Goal: Find specific page/section: Find specific page/section

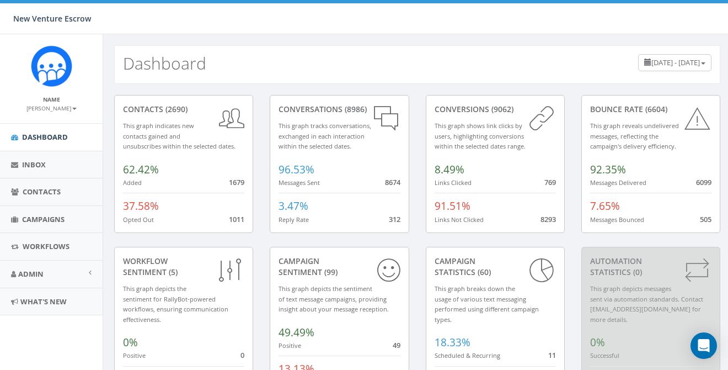
scroll to position [98, 0]
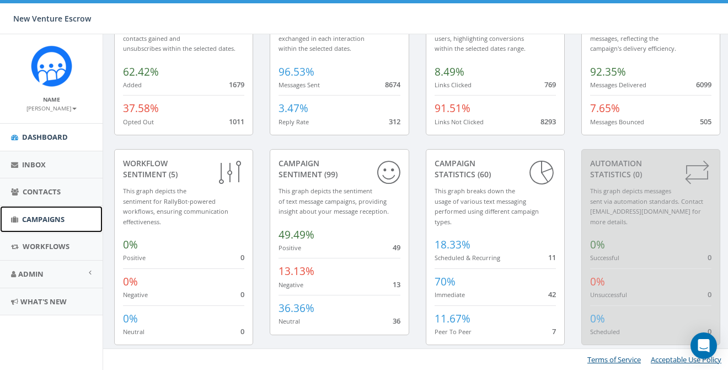
click at [50, 221] on span "Campaigns" at bounding box center [43, 219] width 42 height 10
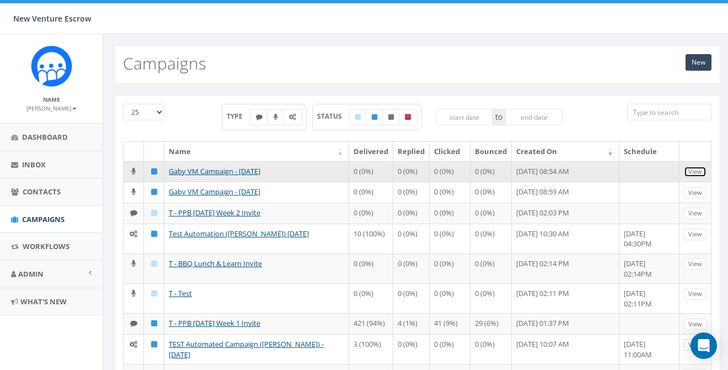
click at [694, 170] on link "View" at bounding box center [695, 172] width 23 height 12
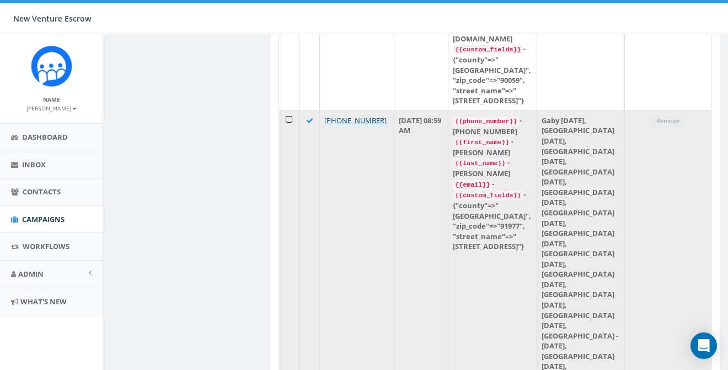
scroll to position [110, 0]
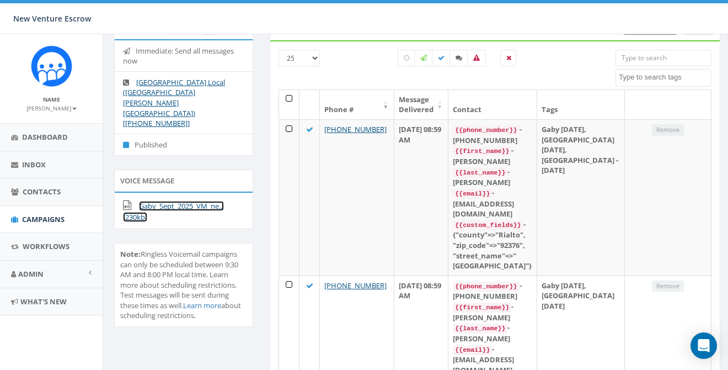
click at [163, 201] on link "Gaby_Sept_2025_VM_ne... (230kb)" at bounding box center [173, 212] width 101 height 22
click at [378, 26] on div "New Venture Escrow New Venture Escrow Profile Sign Out 0.00 % of Available Amou…" at bounding box center [364, 17] width 728 height 34
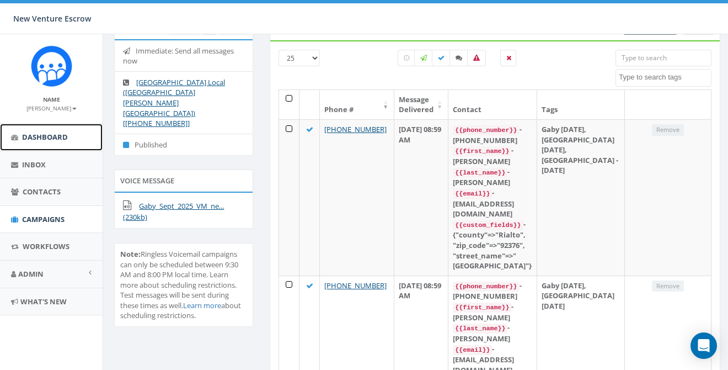
click at [44, 137] on span "Dashboard" at bounding box center [45, 137] width 46 height 10
